Goal: Check status: Check status

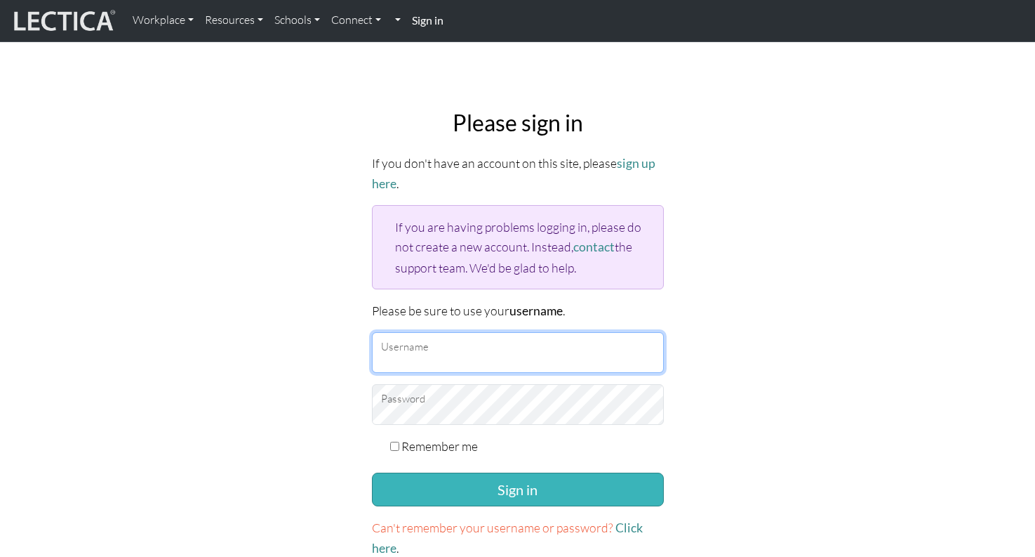
type input "TaddyAO2025"
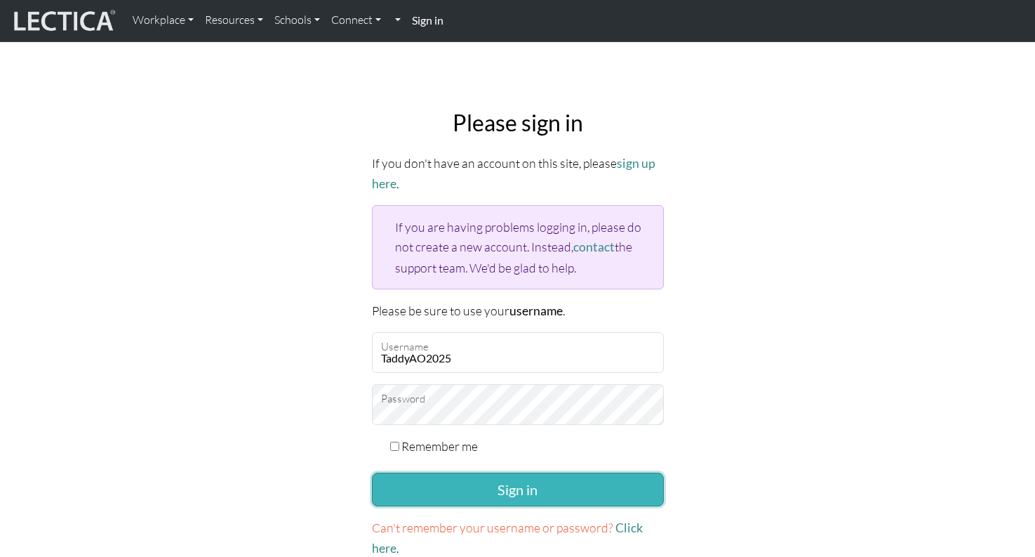
click at [505, 478] on button "Sign in" at bounding box center [518, 489] width 292 height 34
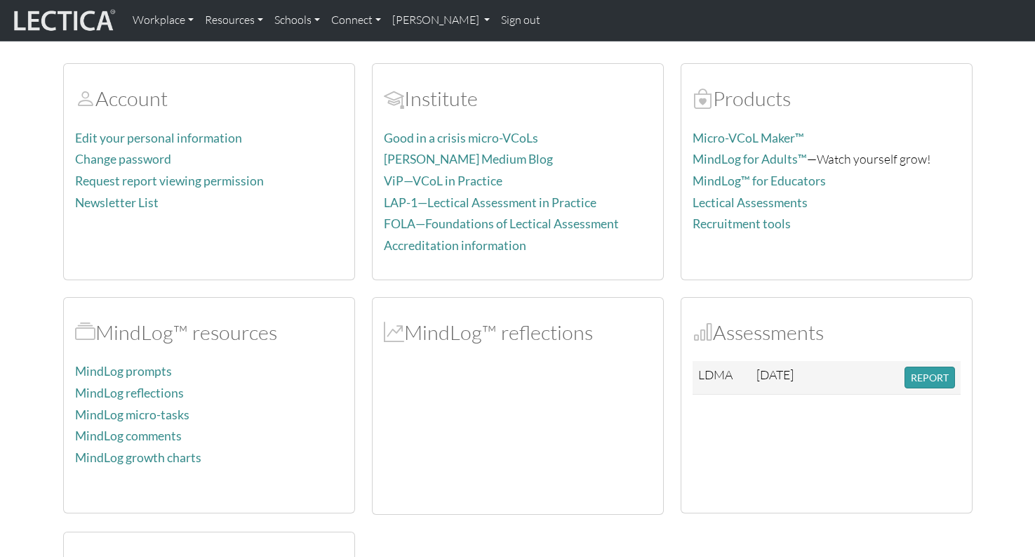
scroll to position [70, 0]
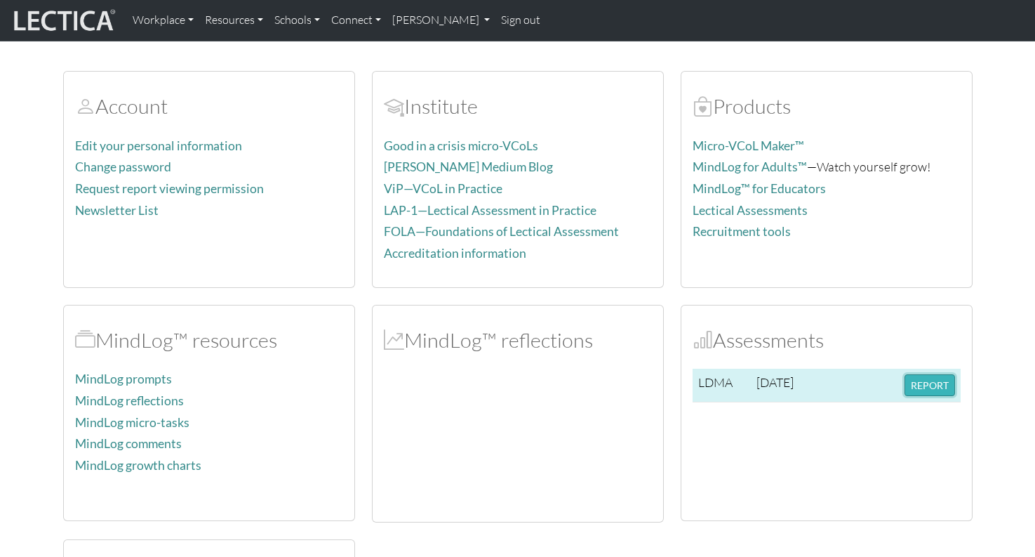
click at [935, 386] on button "REPORT" at bounding box center [930, 385] width 51 height 22
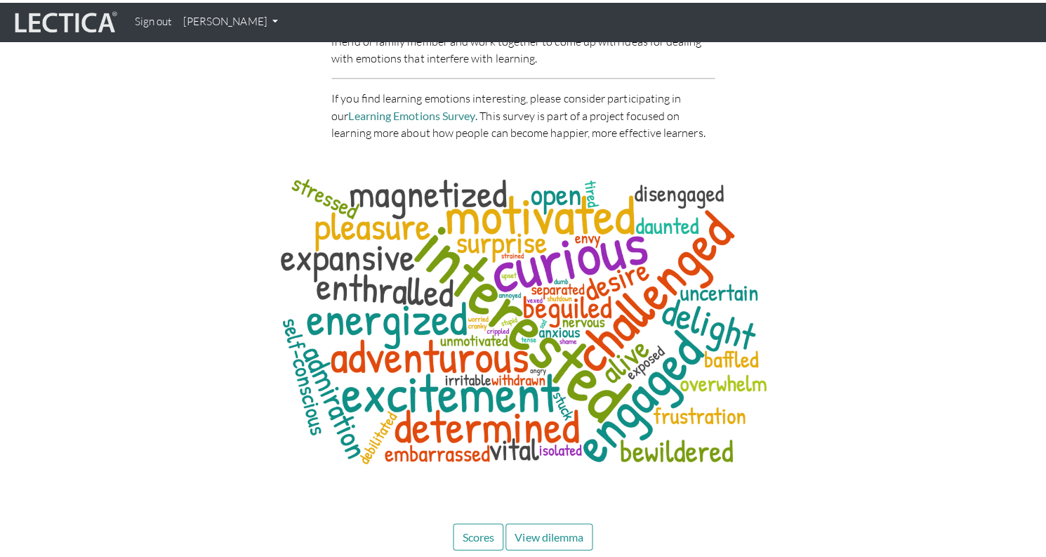
scroll to position [6538, 0]
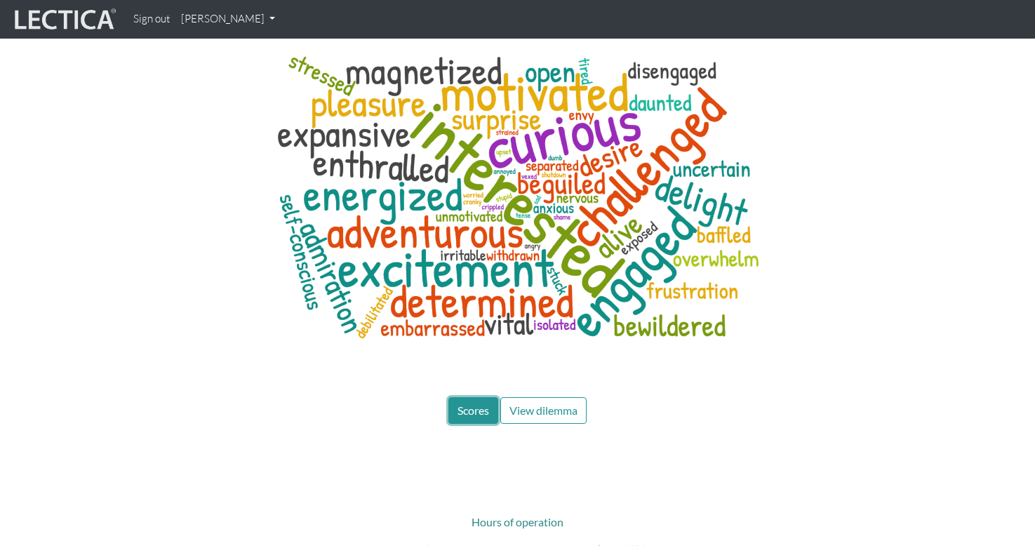
click at [470, 404] on span "Scores" at bounding box center [474, 410] width 32 height 13
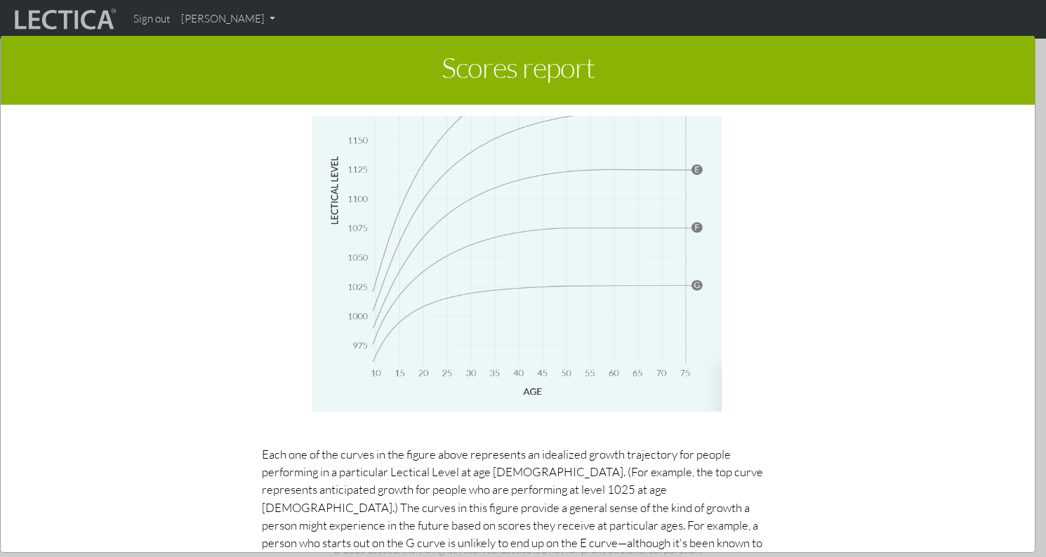
scroll to position [5605, 0]
